Goal: Task Accomplishment & Management: Manage account settings

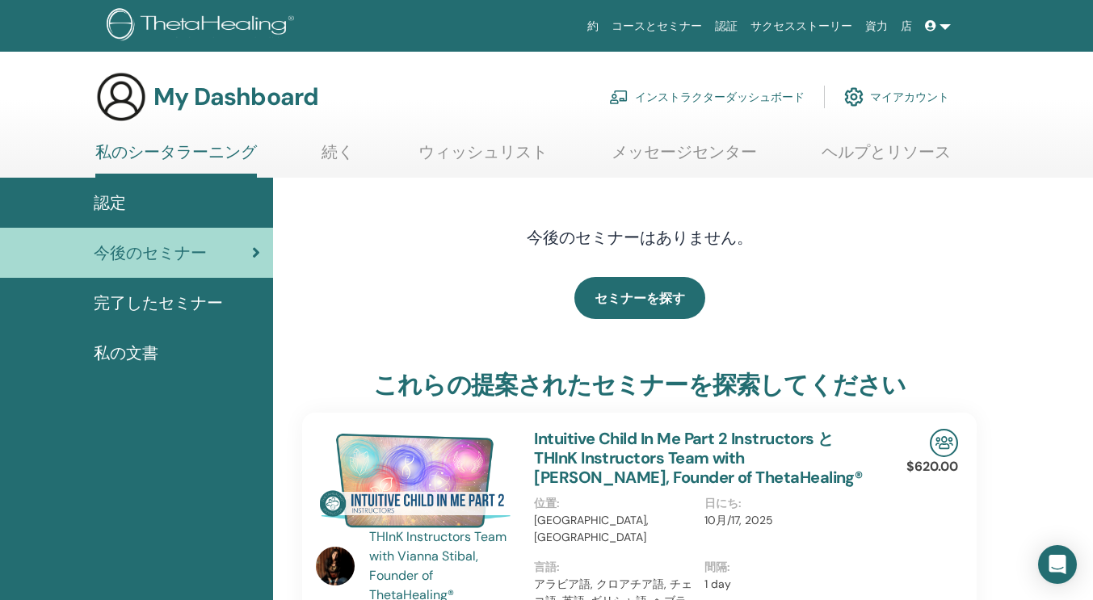
click at [656, 98] on link "インストラクターダッシュボード" at bounding box center [706, 97] width 195 height 36
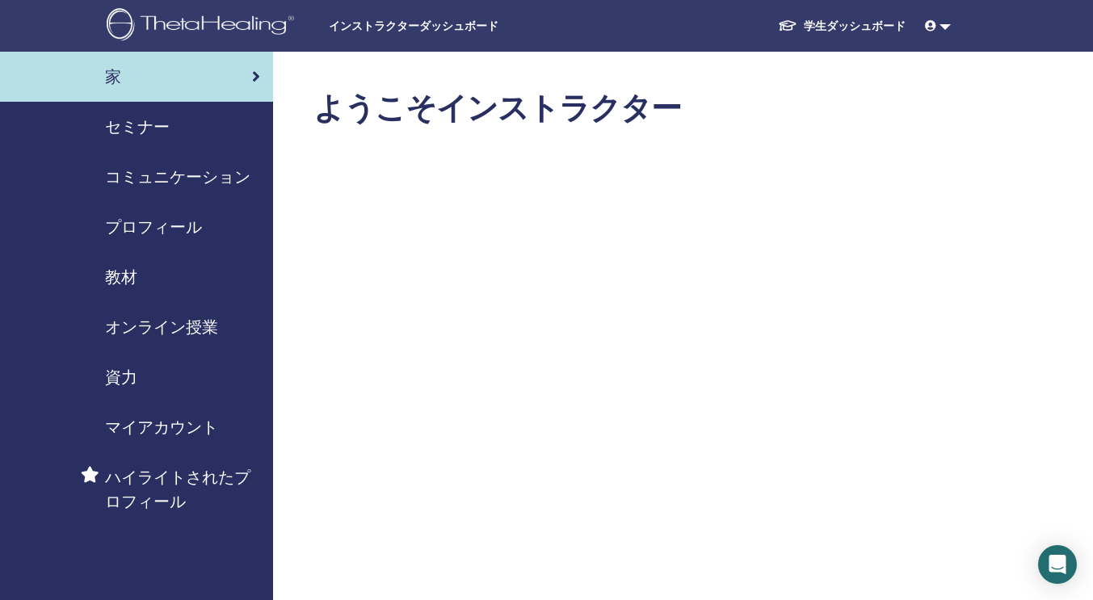
click at [167, 128] on span "セミナー" at bounding box center [137, 127] width 65 height 24
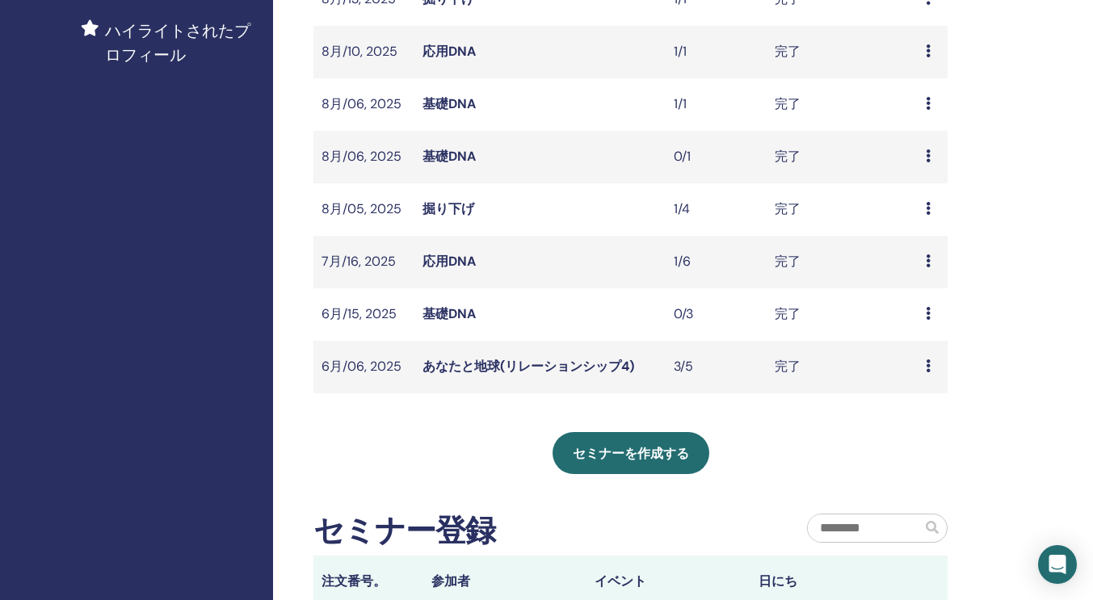
scroll to position [451, 0]
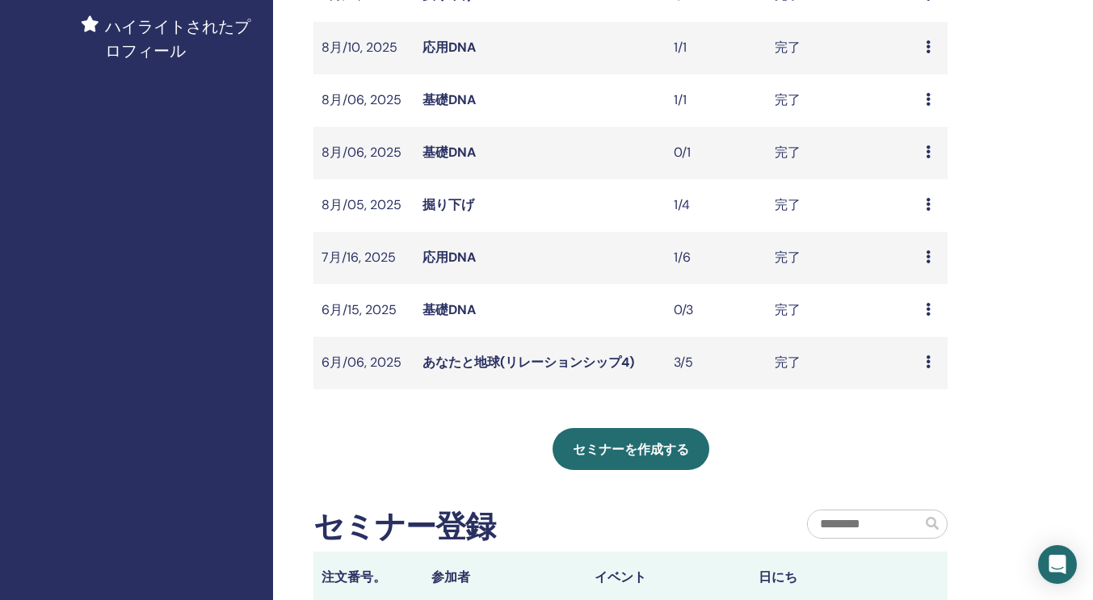
click at [930, 307] on div "プレビュー 出席者" at bounding box center [933, 309] width 14 height 19
click at [922, 348] on link "出席者" at bounding box center [922, 345] width 39 height 17
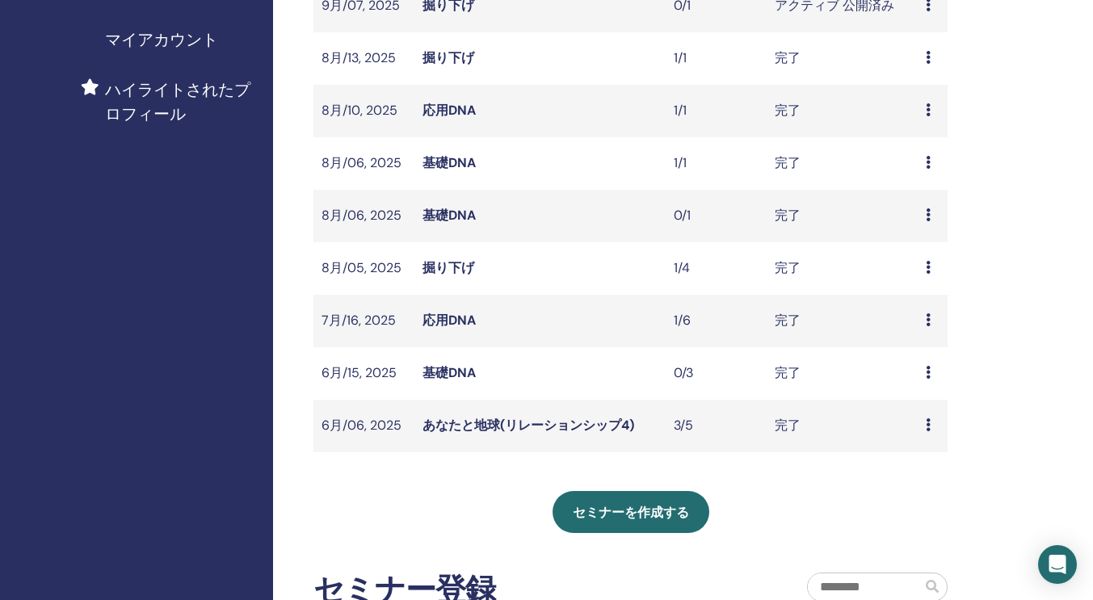
scroll to position [388, 0]
click at [931, 373] on div "プレビュー 出席者" at bounding box center [933, 372] width 14 height 19
click at [928, 385] on link "プレビュー" at bounding box center [936, 385] width 65 height 17
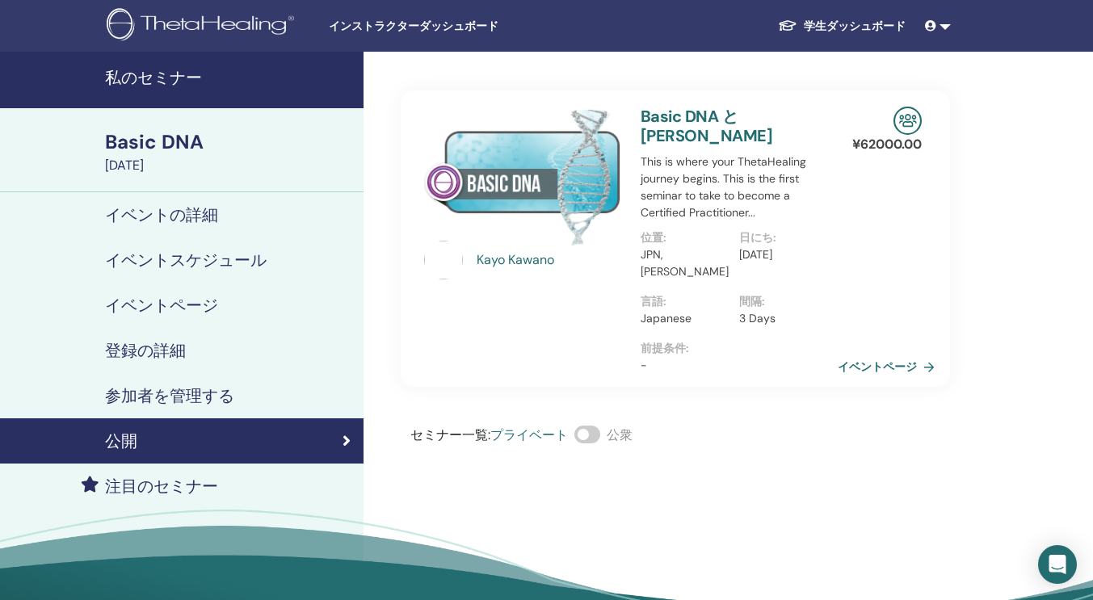
click at [230, 392] on h4 "参加者を管理する" at bounding box center [169, 395] width 129 height 19
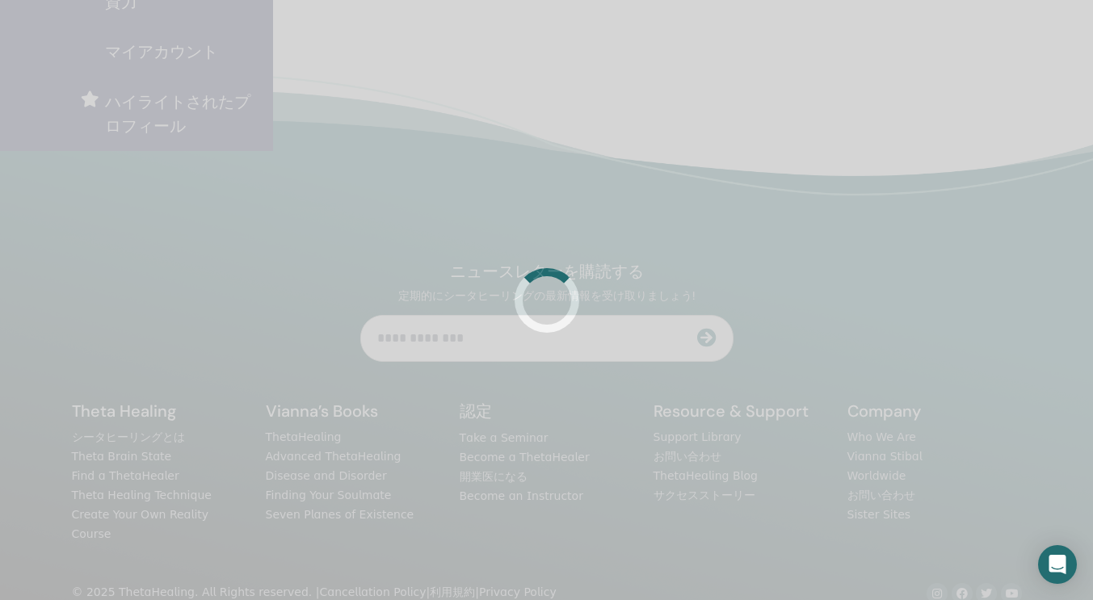
scroll to position [388, 0]
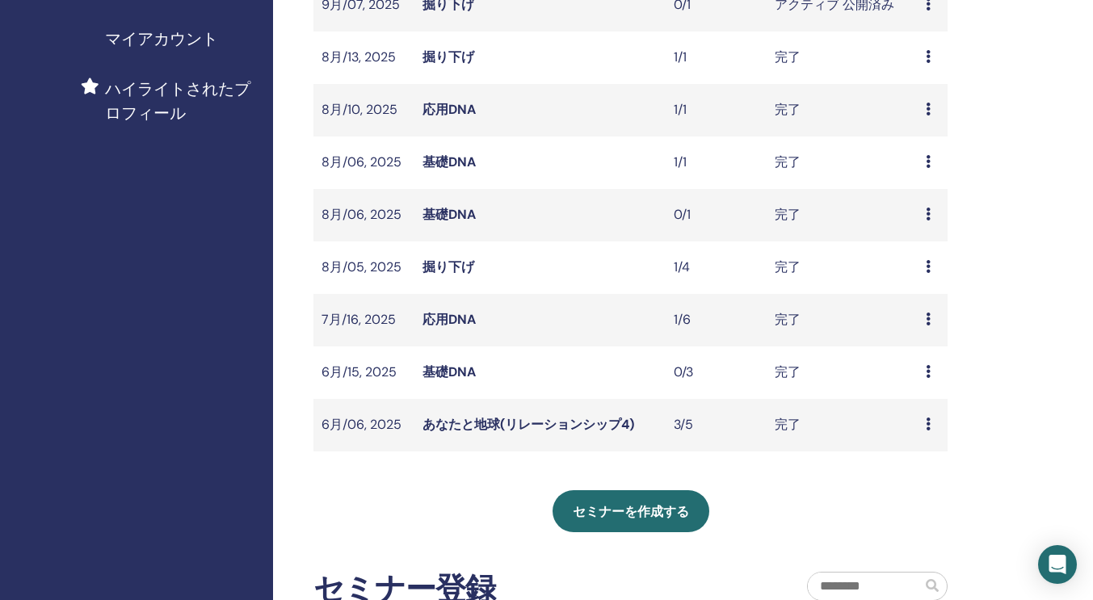
click at [925, 216] on td "プレビュー 出席者" at bounding box center [932, 215] width 30 height 52
click at [930, 209] on icon at bounding box center [928, 214] width 5 height 13
click at [931, 223] on link "プレビュー" at bounding box center [934, 221] width 65 height 17
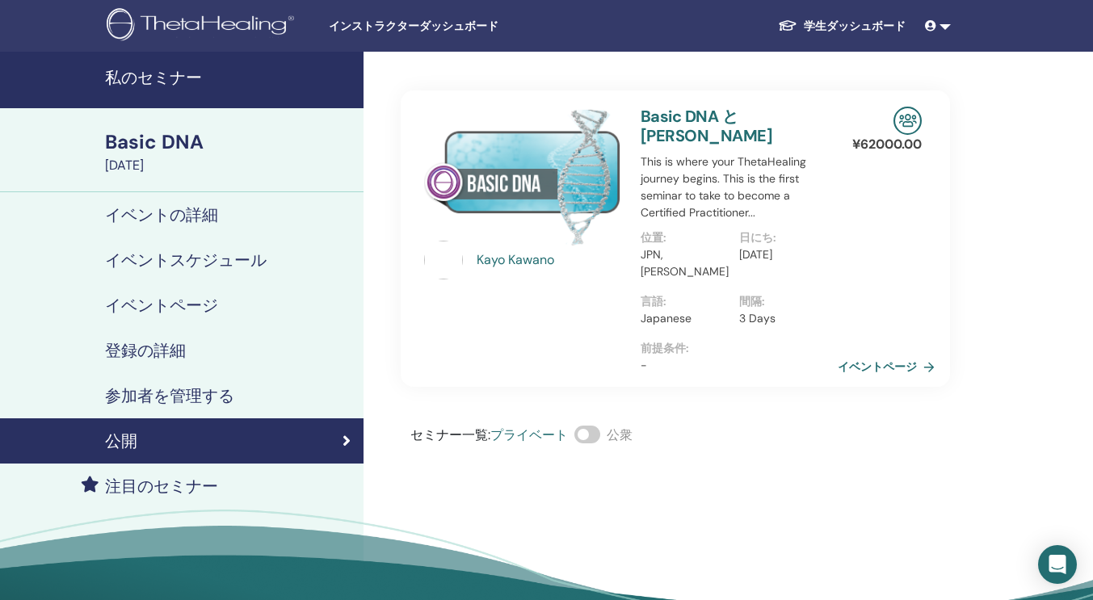
click at [217, 391] on h4 "参加者を管理する" at bounding box center [169, 395] width 129 height 19
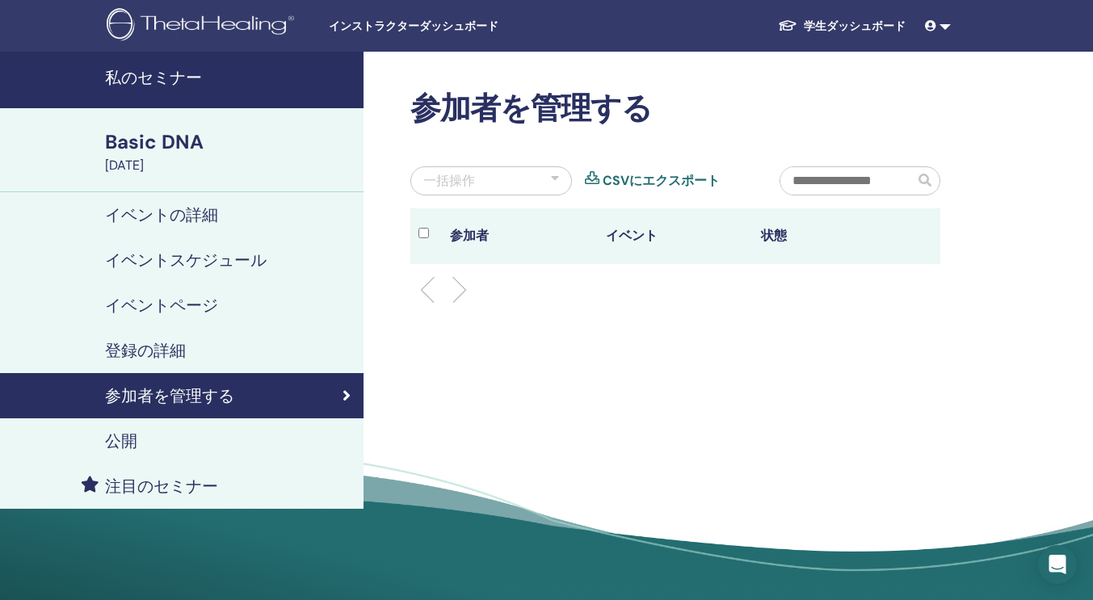
click at [220, 351] on div "登録の詳細" at bounding box center [182, 350] width 338 height 19
click at [159, 79] on h4 "私のセミナー" at bounding box center [229, 77] width 249 height 19
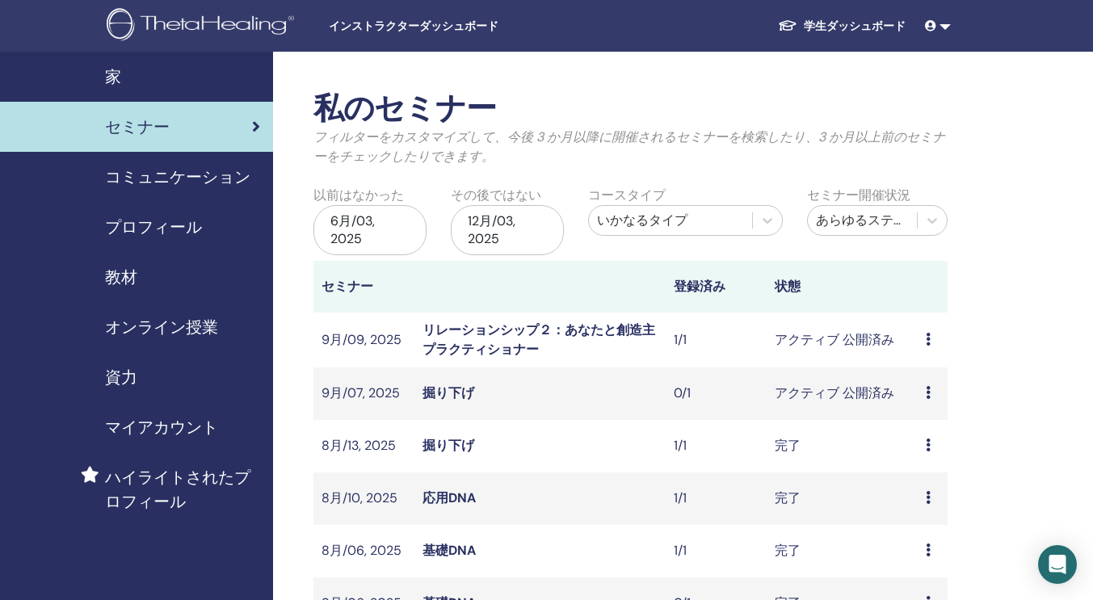
click at [380, 257] on div "6月/03, 2025" at bounding box center [369, 233] width 113 height 56
click at [388, 216] on div "6月/03, 2025" at bounding box center [369, 230] width 113 height 50
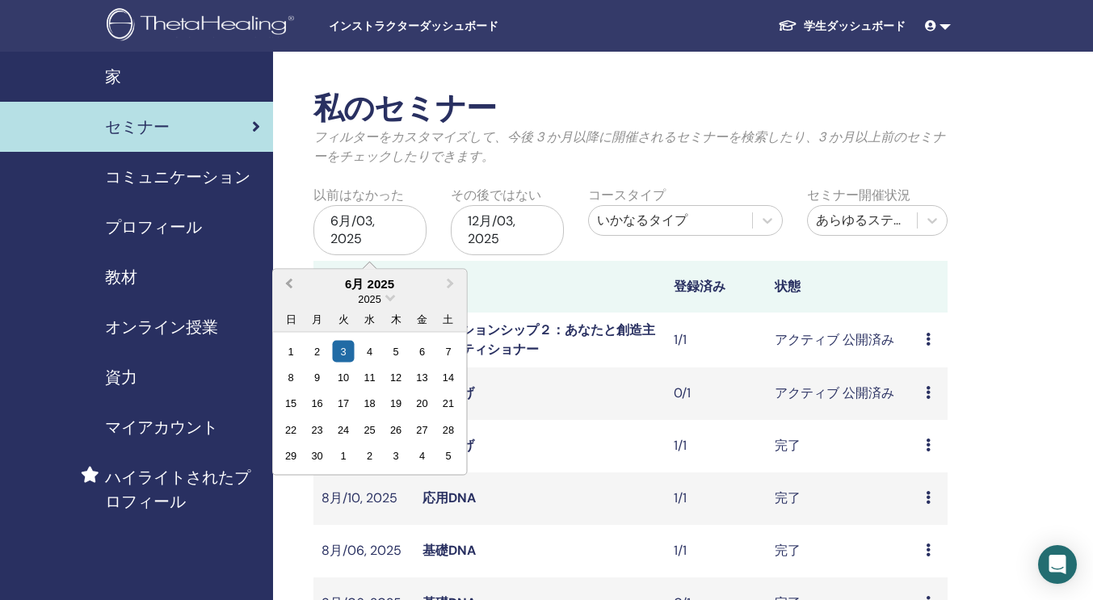
click at [292, 274] on button "Previous Month" at bounding box center [288, 284] width 26 height 26
click at [399, 355] on div "1" at bounding box center [396, 351] width 22 height 22
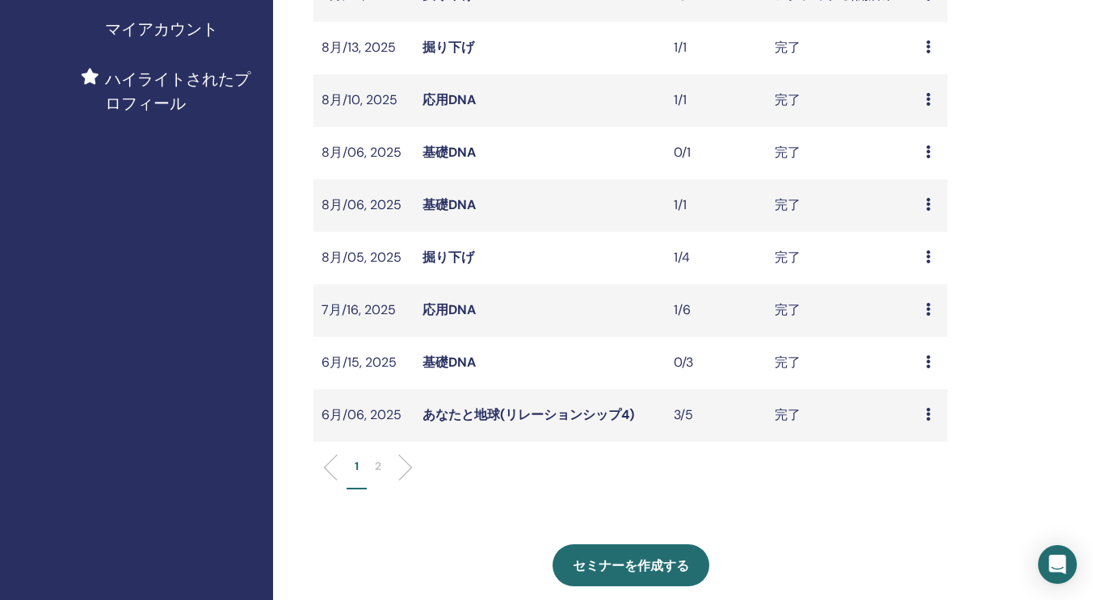
scroll to position [447, 0]
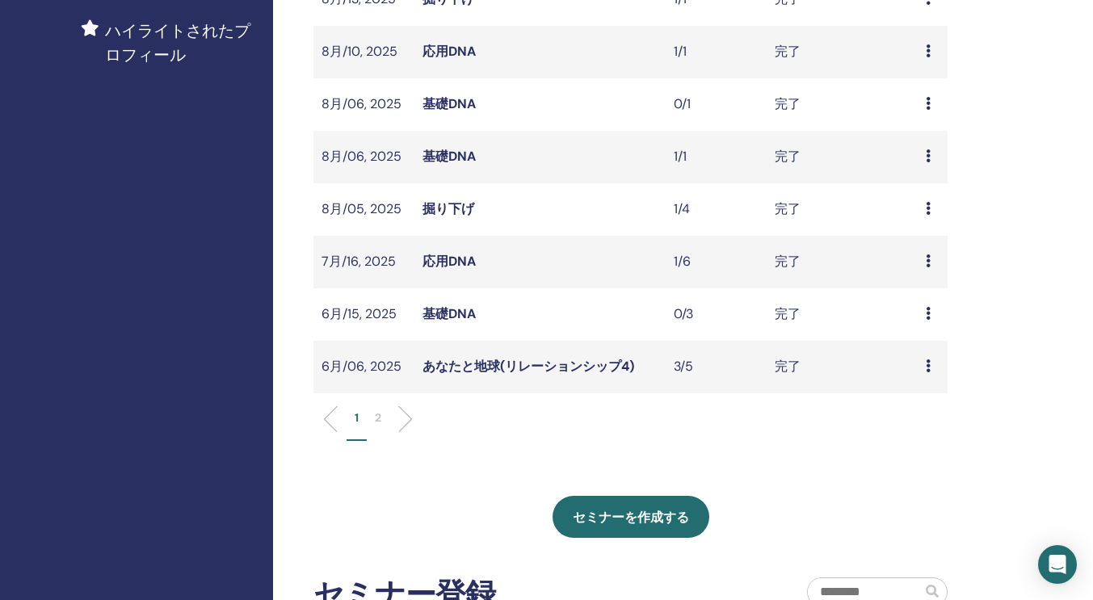
click at [929, 319] on icon at bounding box center [928, 313] width 5 height 13
click at [925, 360] on link "出席者" at bounding box center [920, 356] width 39 height 17
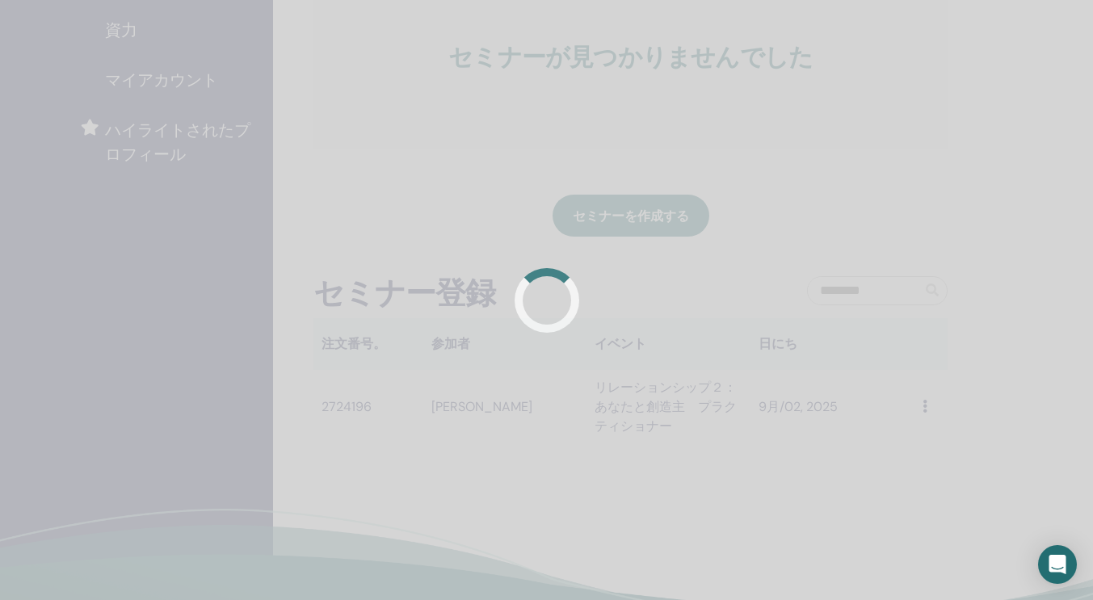
scroll to position [388, 0]
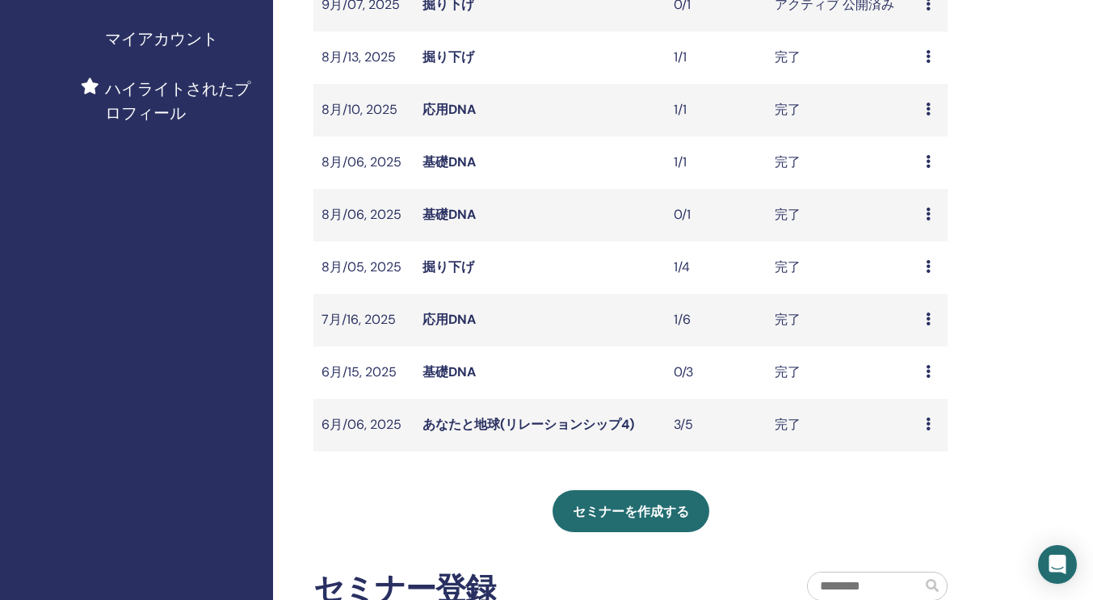
click at [934, 216] on div "プレビュー 出席者" at bounding box center [933, 214] width 14 height 19
click at [929, 251] on link "出席者" at bounding box center [926, 253] width 39 height 17
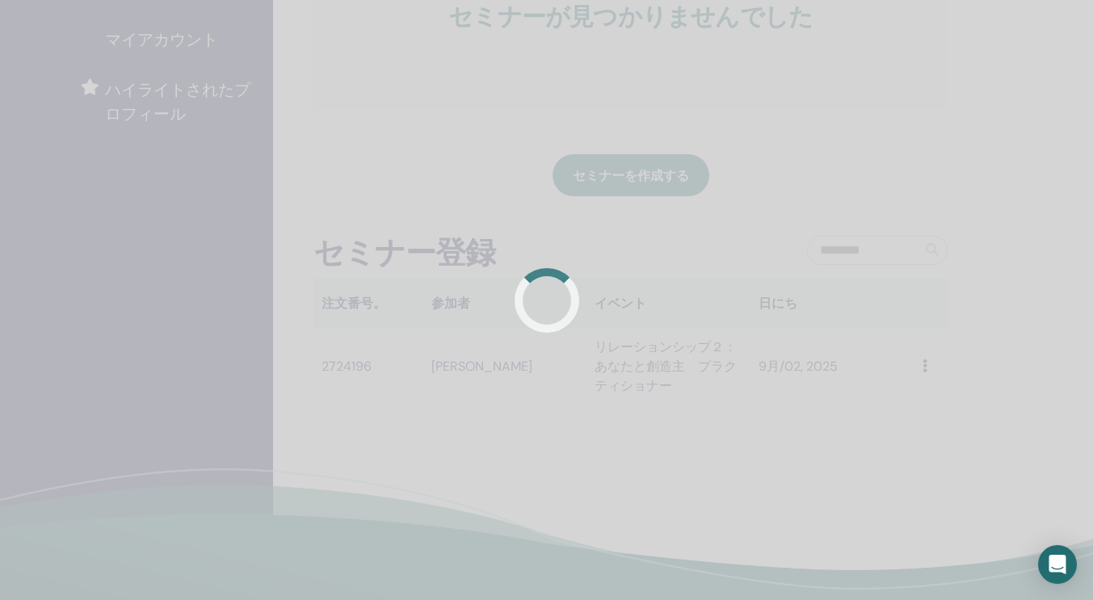
scroll to position [388, 0]
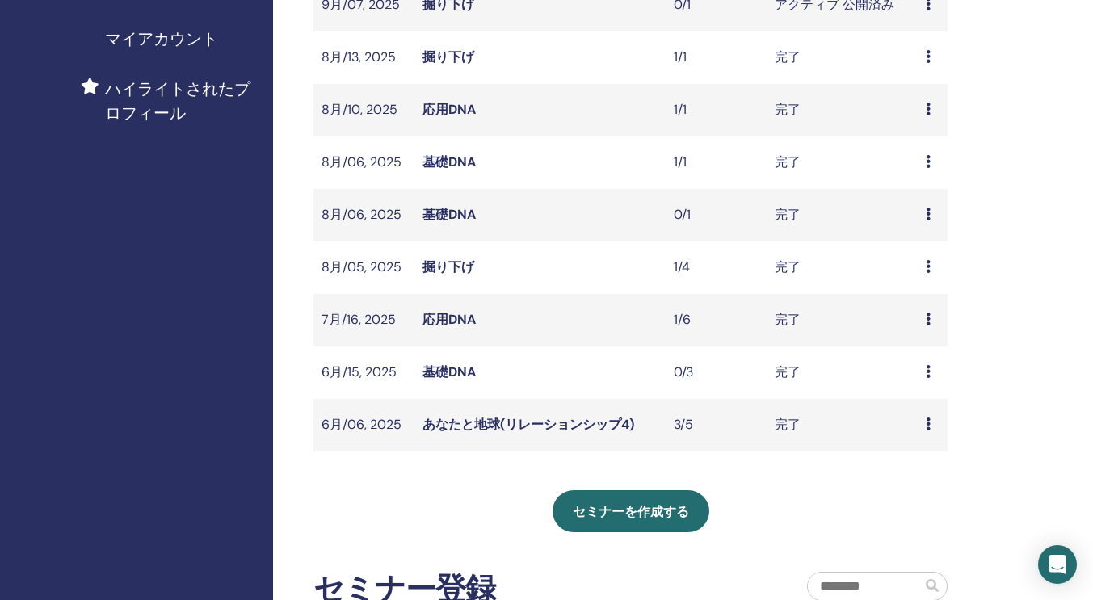
click at [927, 159] on icon at bounding box center [928, 161] width 5 height 13
click at [927, 174] on link "プレビュー" at bounding box center [932, 171] width 65 height 17
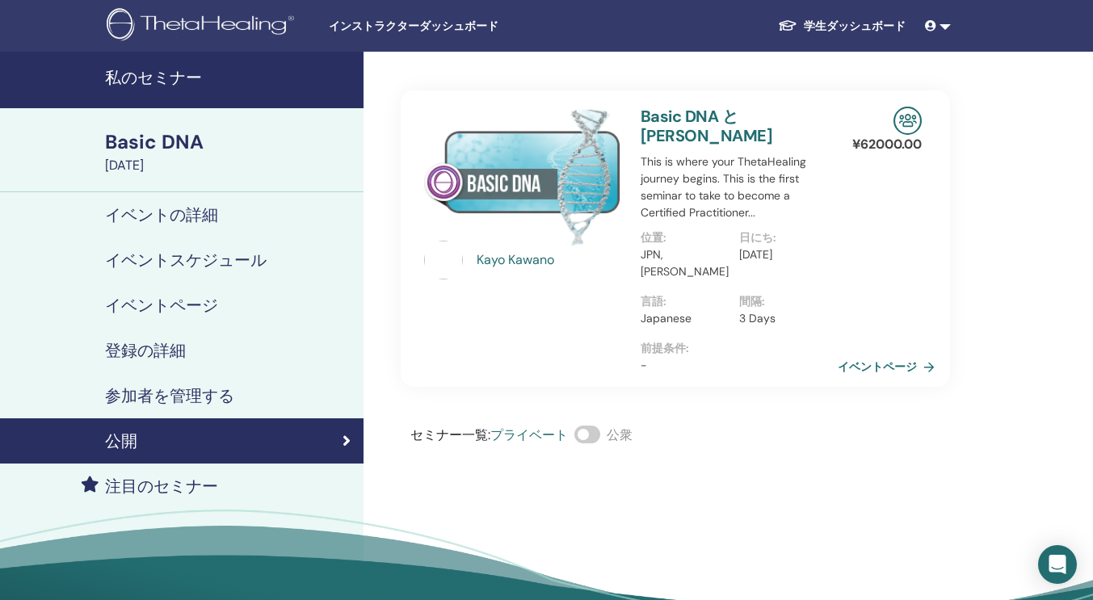
click at [225, 391] on h4 "参加者を管理する" at bounding box center [169, 395] width 129 height 19
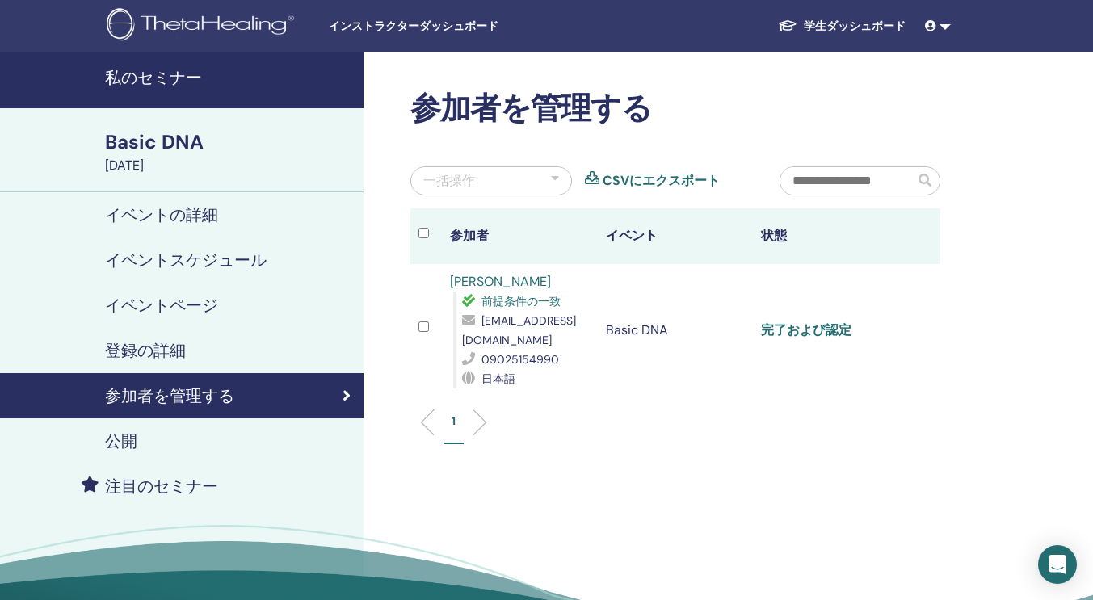
click at [774, 334] on link "完了および認定" at bounding box center [806, 329] width 90 height 17
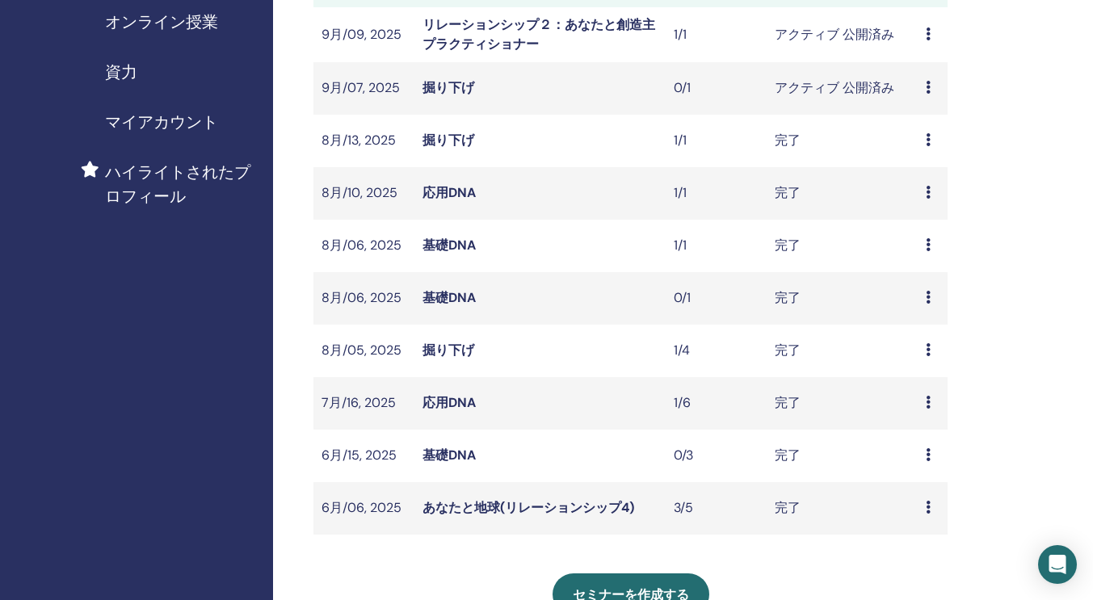
scroll to position [259, 0]
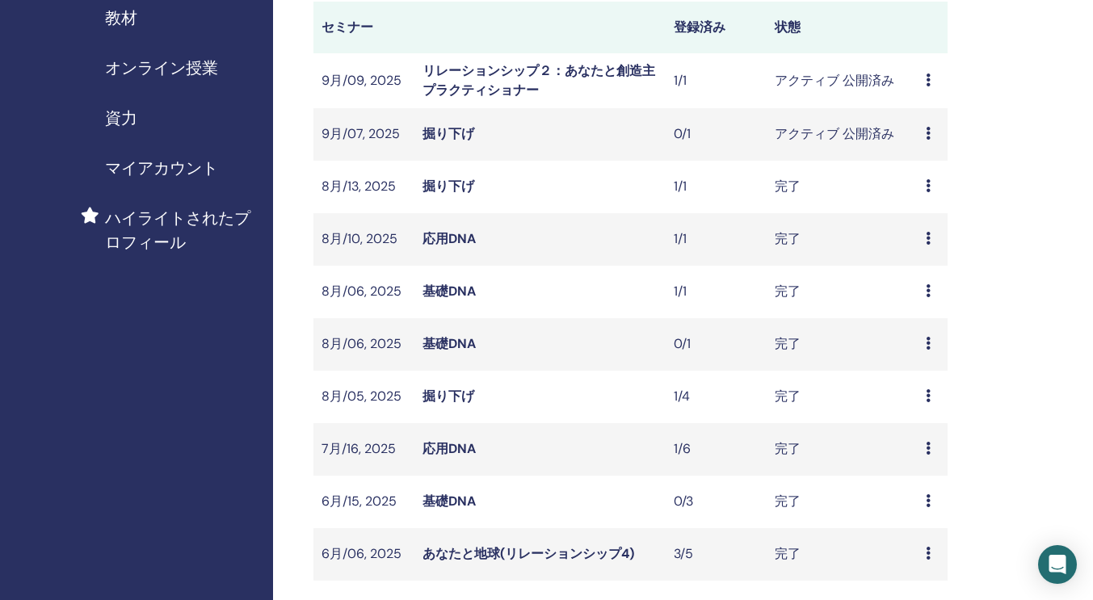
click at [926, 397] on icon at bounding box center [928, 395] width 5 height 13
click at [926, 408] on link "プレビュー" at bounding box center [931, 409] width 65 height 17
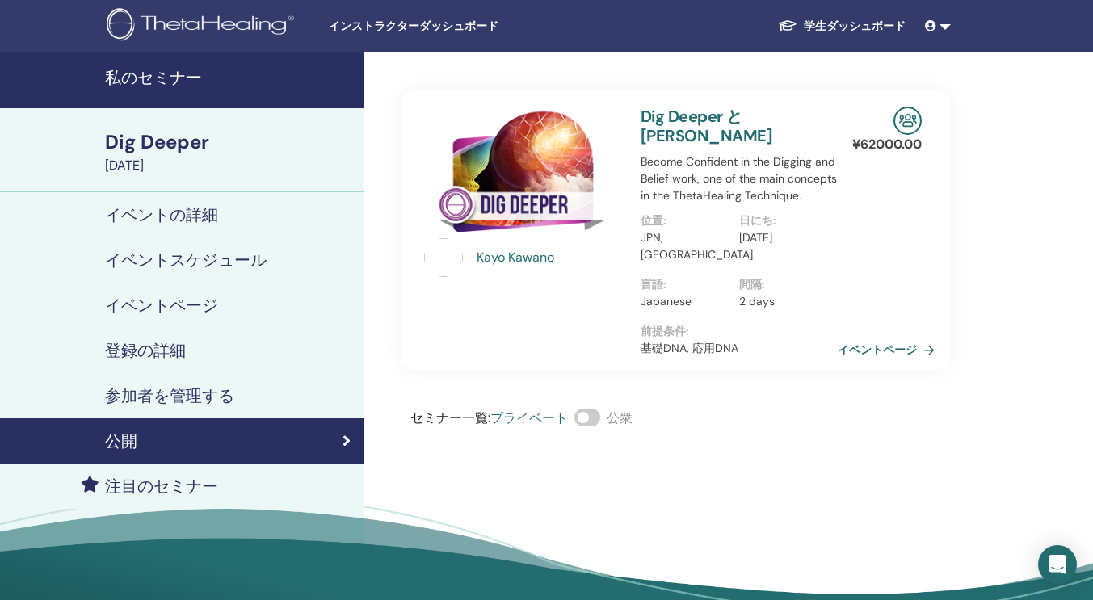
click at [236, 389] on div "参加者を管理する" at bounding box center [182, 395] width 338 height 19
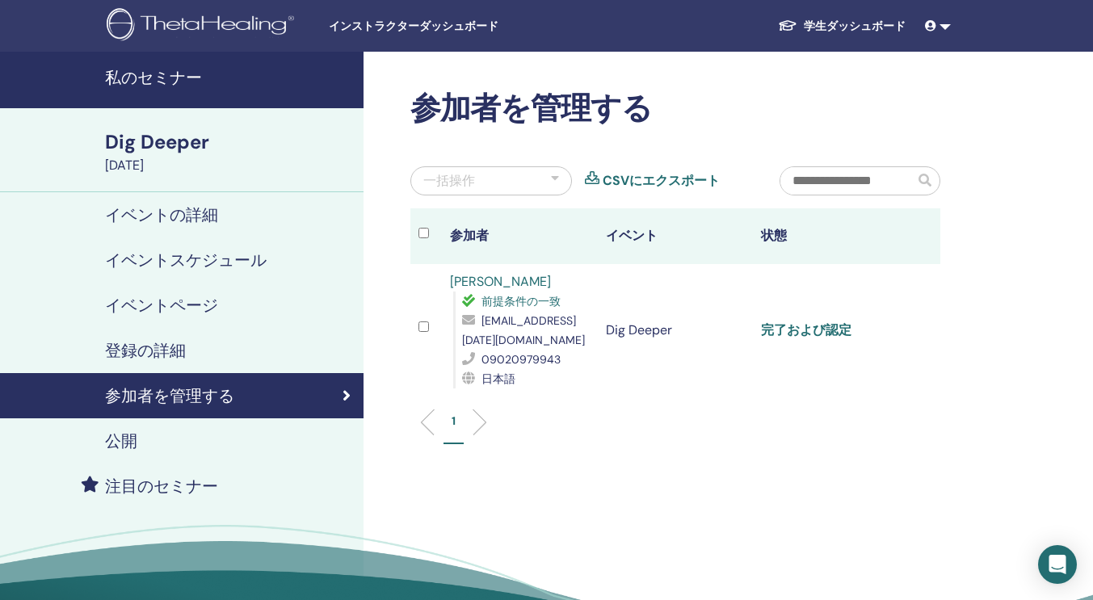
click at [799, 334] on link "完了および認定" at bounding box center [806, 329] width 90 height 17
click at [951, 295] on div "参加者を管理する 一括操作 CSVにエクスポート 参加者 イベント 状態 Junko Shiinoki 前提条件の一致 junaks.1457@gmail.c…" at bounding box center [727, 369] width 728 height 635
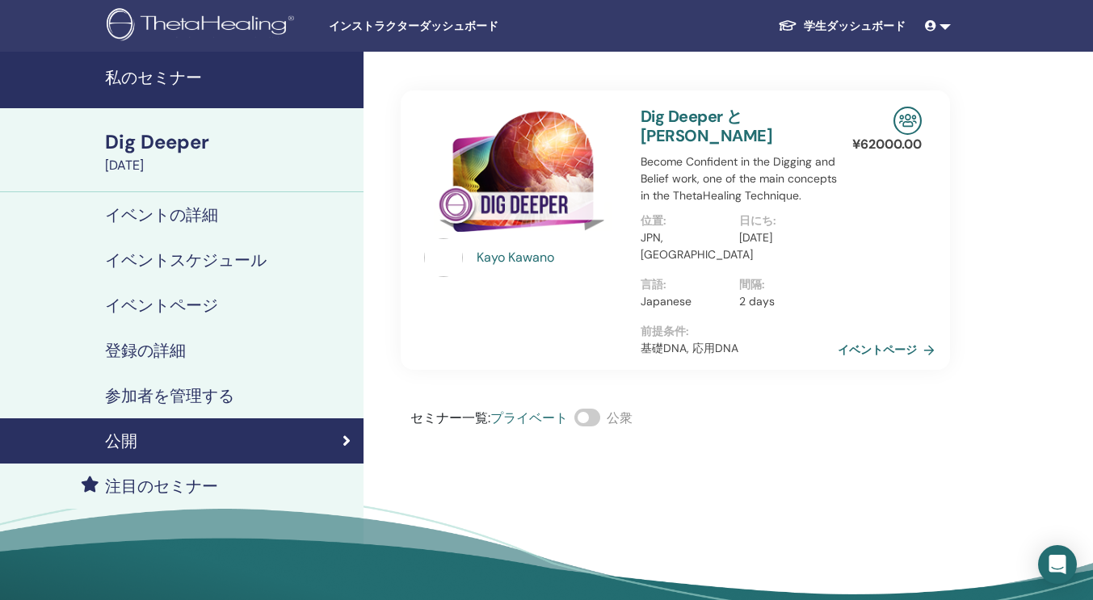
click at [145, 83] on h4 "私のセミナー" at bounding box center [229, 77] width 249 height 19
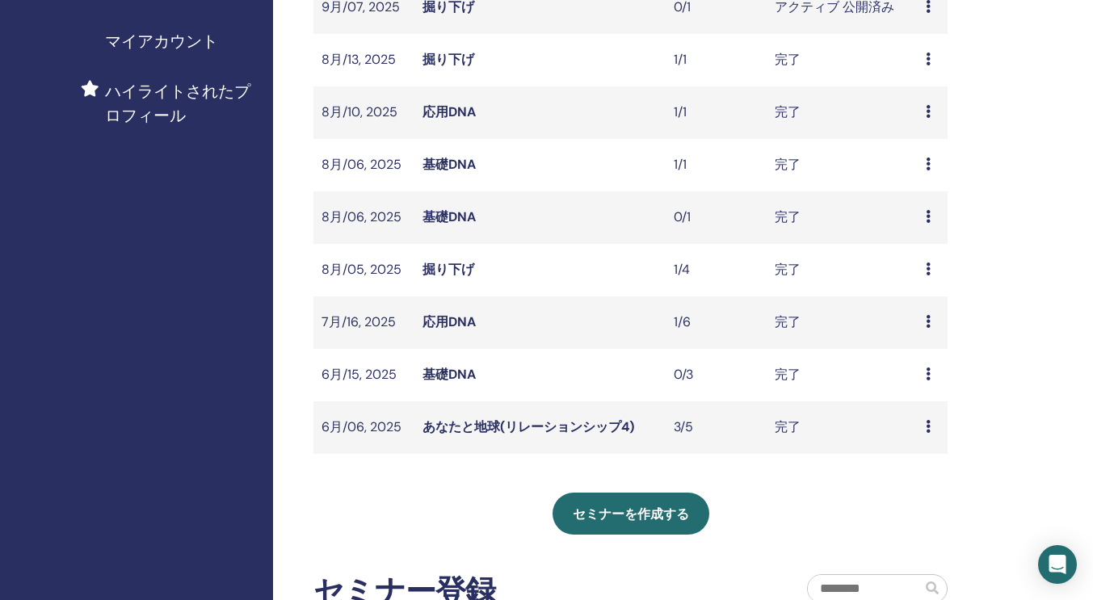
scroll to position [390, 0]
